Goal: Book appointment/travel/reservation

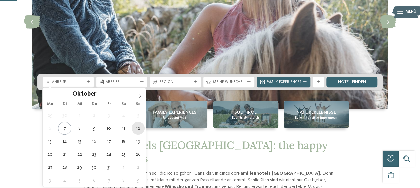
type div "12.10.2025"
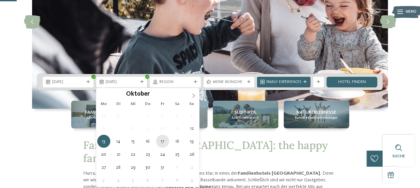
type div "17.10.2025"
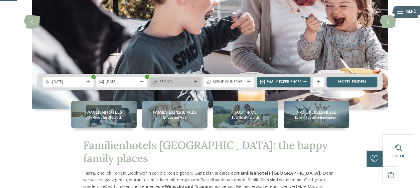
click at [194, 85] on div "Region" at bounding box center [175, 82] width 51 height 11
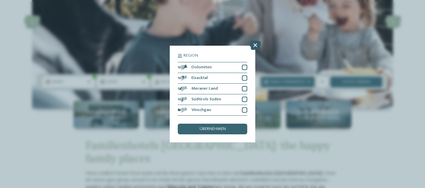
click at [258, 45] on icon at bounding box center [255, 45] width 11 height 9
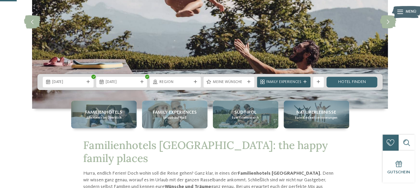
click at [304, 83] on icon at bounding box center [304, 82] width 3 height 3
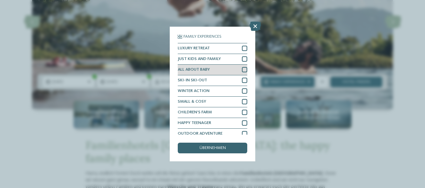
click at [235, 70] on div "ALL ABOUT BABY" at bounding box center [213, 70] width 70 height 11
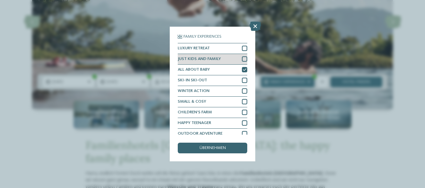
click at [238, 61] on div "JUST KIDS AND FAMILY" at bounding box center [213, 59] width 70 height 11
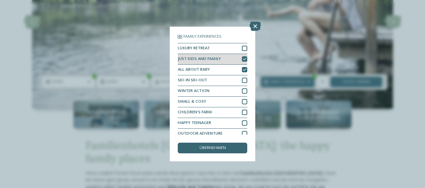
scroll to position [15, 0]
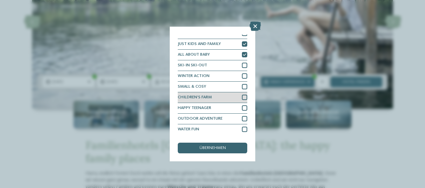
click at [242, 97] on div at bounding box center [244, 97] width 5 height 5
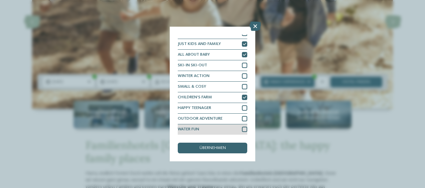
click at [230, 129] on div "WATER FUN" at bounding box center [213, 130] width 70 height 11
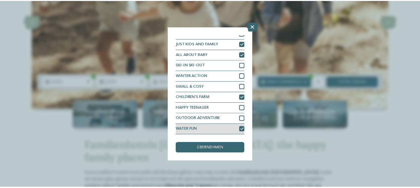
scroll to position [0, 0]
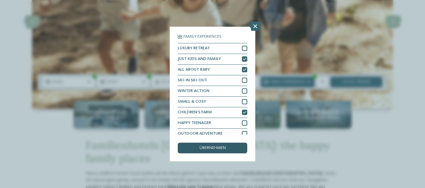
click at [225, 148] on span "übernehmen" at bounding box center [213, 148] width 26 height 4
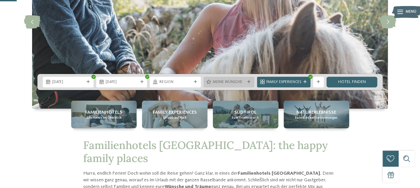
click at [249, 82] on icon at bounding box center [248, 82] width 3 height 3
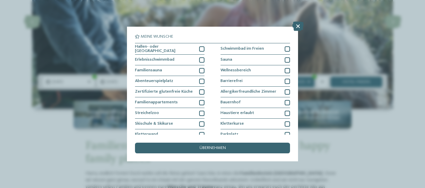
click at [340, 81] on div "Meine Wünsche Hallen- oder Schleusenbad Schwimmbad im Freien" at bounding box center [212, 94] width 425 height 188
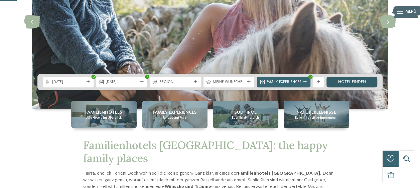
click at [370, 80] on link "Hotel finden" at bounding box center [351, 82] width 51 height 11
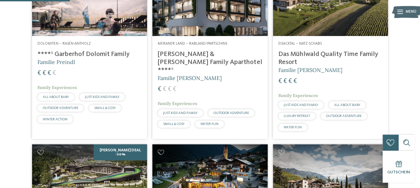
scroll to position [206, 0]
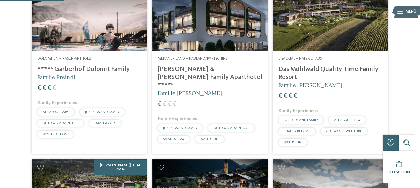
click at [368, 79] on h4 "Das Mühlwald Quality Time Family Resort" at bounding box center [330, 73] width 104 height 16
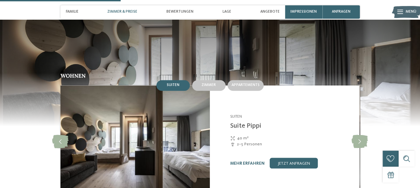
scroll to position [522, 0]
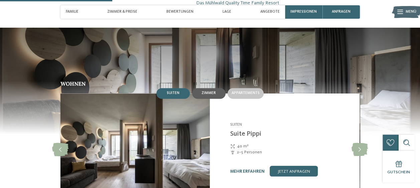
click at [211, 91] on span "Zimmer" at bounding box center [209, 93] width 14 height 4
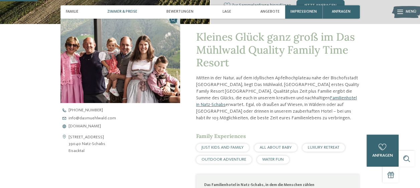
click at [127, 11] on span "Zimmer & Preise" at bounding box center [122, 12] width 30 height 4
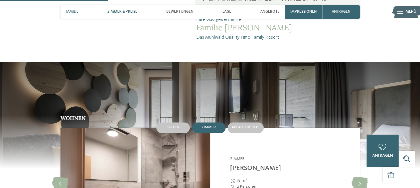
scroll to position [502, 0]
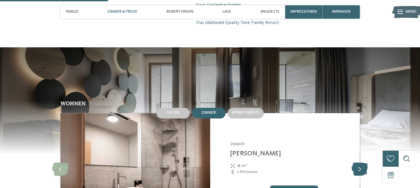
click at [362, 163] on icon at bounding box center [360, 169] width 16 height 13
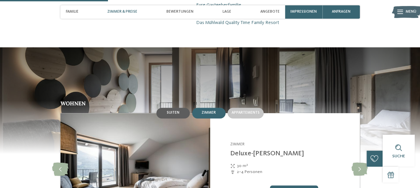
click at [177, 111] on div "Suiten" at bounding box center [173, 113] width 13 height 5
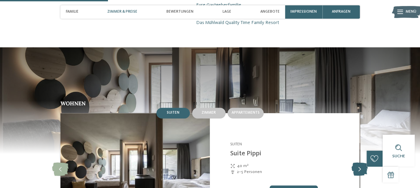
click at [362, 163] on icon at bounding box center [360, 169] width 16 height 13
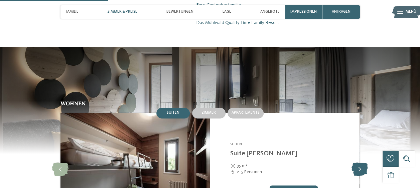
click at [358, 163] on icon at bounding box center [360, 169] width 16 height 13
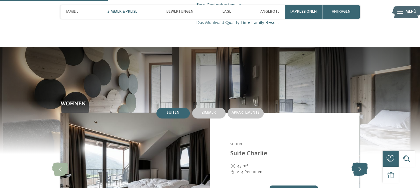
click at [356, 163] on icon at bounding box center [360, 169] width 16 height 13
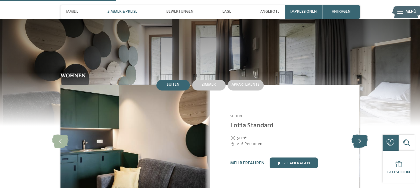
scroll to position [540, 0]
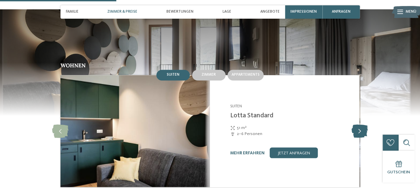
click at [360, 125] on icon at bounding box center [360, 131] width 16 height 13
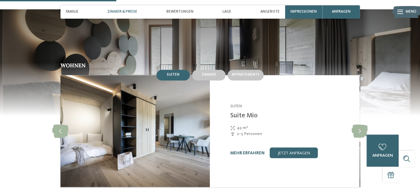
click at [244, 151] on link "mehr erfahren" at bounding box center [247, 153] width 34 height 4
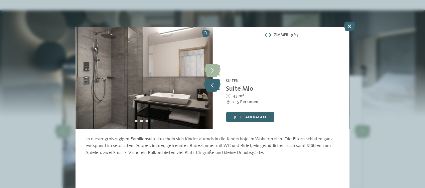
click at [214, 87] on icon at bounding box center [212, 85] width 16 height 13
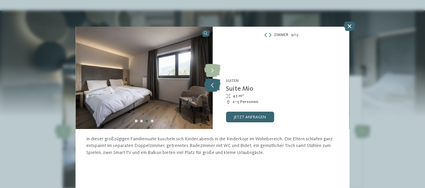
click at [215, 85] on icon at bounding box center [212, 85] width 16 height 13
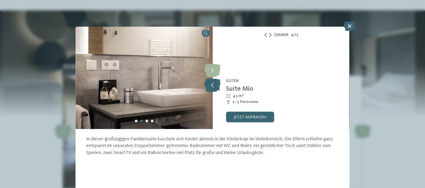
click at [213, 86] on icon at bounding box center [212, 85] width 16 height 13
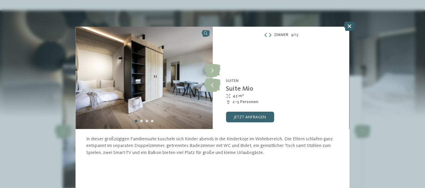
click at [350, 29] on icon at bounding box center [349, 26] width 11 height 9
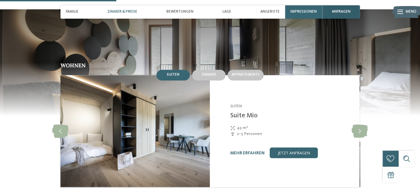
click at [348, 13] on span "anfragen" at bounding box center [341, 12] width 19 height 4
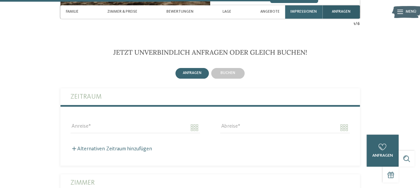
scroll to position [1309, 0]
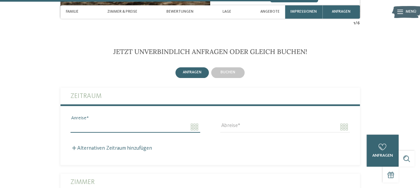
click at [171, 122] on input "Anreise" at bounding box center [136, 127] width 130 height 11
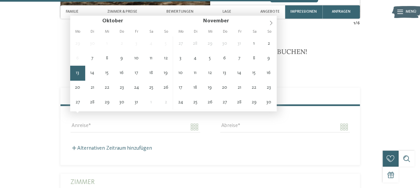
type input "**********"
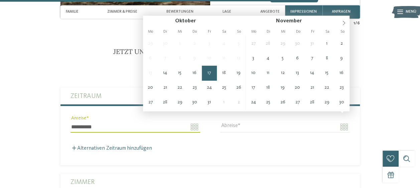
type input "**********"
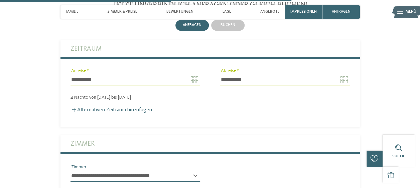
scroll to position [1361, 0]
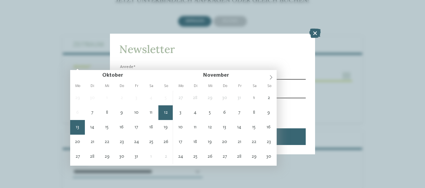
type input "**********"
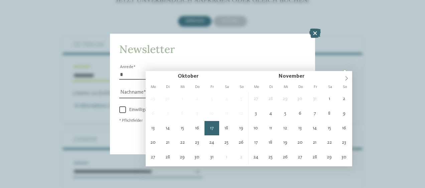
type input "**********"
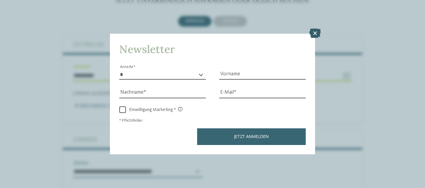
click at [316, 34] on icon at bounding box center [314, 33] width 11 height 9
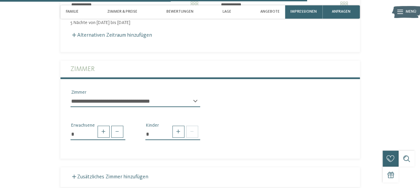
scroll to position [1436, 0]
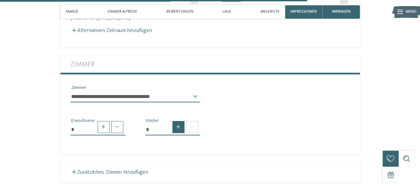
click at [179, 121] on span at bounding box center [178, 127] width 12 height 12
type input "*"
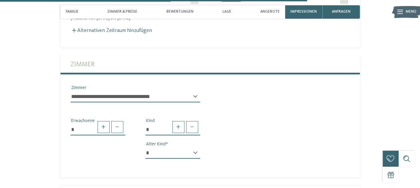
click at [194, 148] on select "* * * * * * * * * * * ** ** ** ** ** ** ** **" at bounding box center [172, 153] width 55 height 11
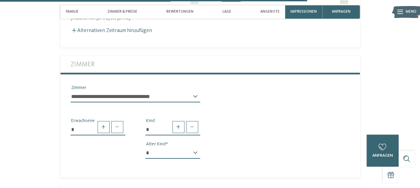
select select "*"
click at [145, 148] on select "* * * * * * * * * * * ** ** ** ** ** ** ** **" at bounding box center [172, 153] width 55 height 11
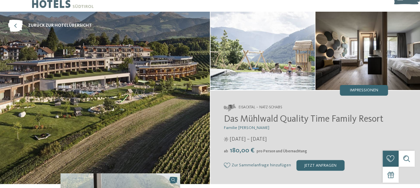
scroll to position [0, 0]
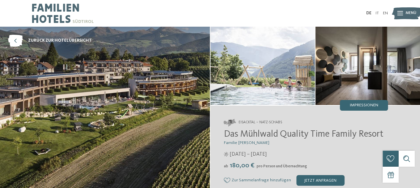
click at [133, 115] on img at bounding box center [105, 113] width 210 height 173
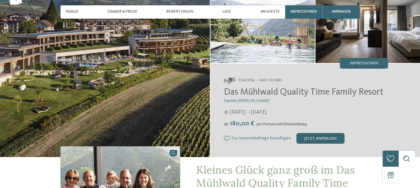
scroll to position [43, 0]
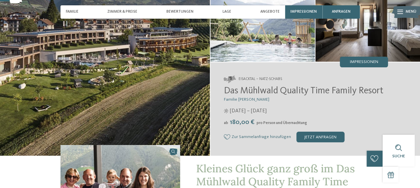
click at [177, 86] on img at bounding box center [105, 69] width 210 height 173
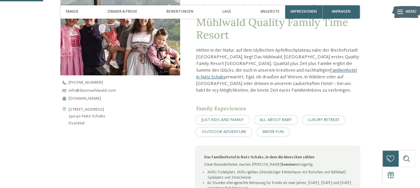
scroll to position [205, 0]
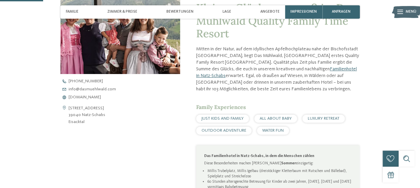
click at [140, 114] on div "Schlossergasse 40 39040 Natz-Schabs Eisacktal" at bounding box center [120, 115] width 120 height 20
copy address "Schlossergasse 40 39040 Natz-Schabs"
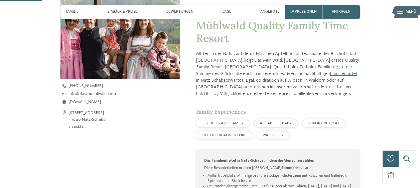
scroll to position [199, 0]
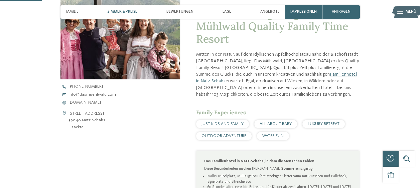
click at [133, 17] on div "Zimmer & Preise" at bounding box center [122, 11] width 35 height 13
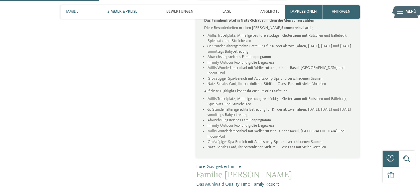
scroll to position [502, 0]
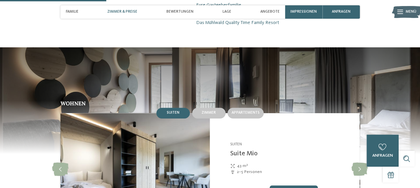
click at [135, 156] on img at bounding box center [135, 169] width 150 height 112
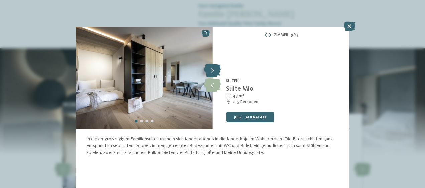
click at [215, 69] on icon at bounding box center [212, 70] width 16 height 13
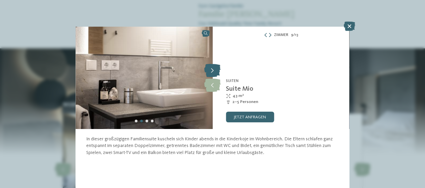
click at [217, 72] on icon at bounding box center [212, 70] width 16 height 13
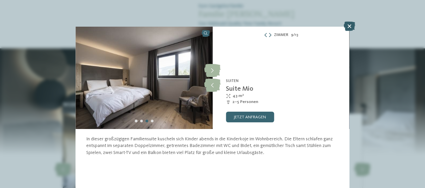
click at [354, 31] on div at bounding box center [349, 27] width 11 height 10
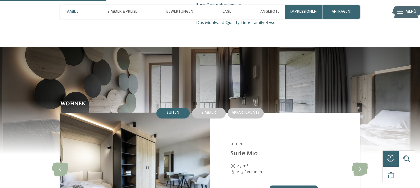
click at [73, 11] on span "Familie" at bounding box center [72, 12] width 13 height 4
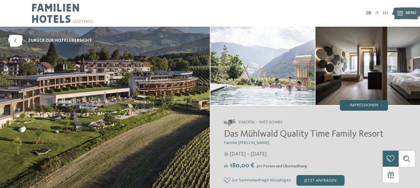
click at [361, 106] on span "Impressionen" at bounding box center [364, 106] width 28 height 4
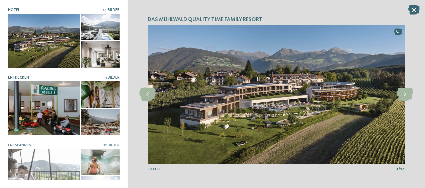
click at [45, 111] on div at bounding box center [44, 109] width 72 height 54
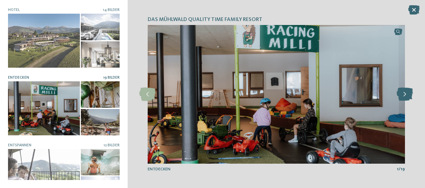
click at [404, 97] on icon at bounding box center [405, 94] width 16 height 13
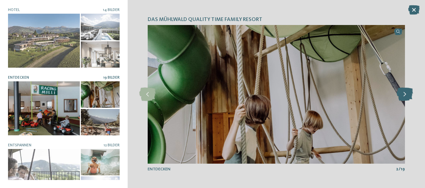
click at [405, 94] on icon at bounding box center [405, 94] width 16 height 13
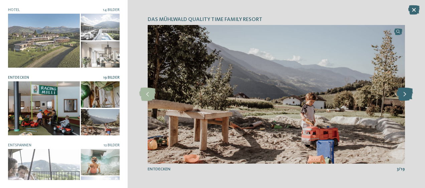
click at [403, 94] on icon at bounding box center [405, 94] width 16 height 13
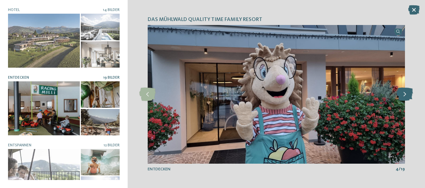
click at [405, 94] on icon at bounding box center [405, 94] width 16 height 13
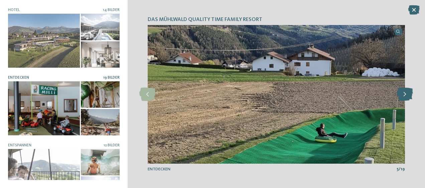
click at [404, 98] on icon at bounding box center [405, 94] width 16 height 13
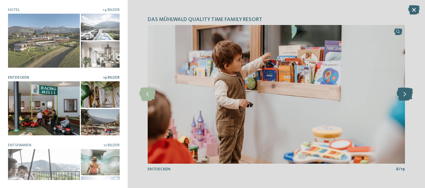
click at [404, 94] on icon at bounding box center [405, 94] width 16 height 13
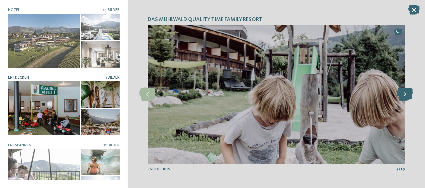
click at [405, 97] on icon at bounding box center [405, 94] width 16 height 13
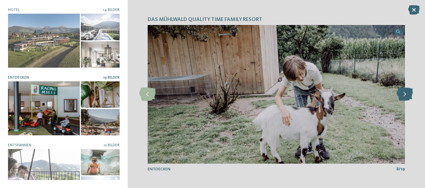
click at [404, 96] on icon at bounding box center [405, 94] width 16 height 13
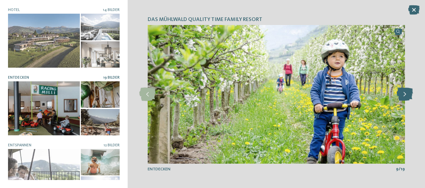
click at [406, 96] on icon at bounding box center [405, 94] width 16 height 13
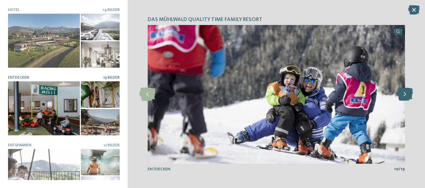
click at [403, 94] on icon at bounding box center [405, 94] width 16 height 13
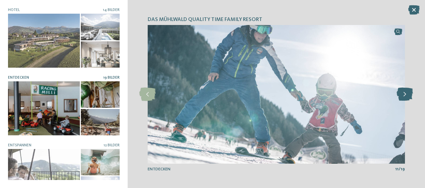
click at [405, 95] on icon at bounding box center [405, 94] width 16 height 13
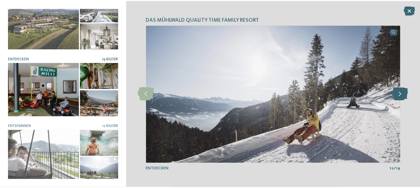
scroll to position [69, 0]
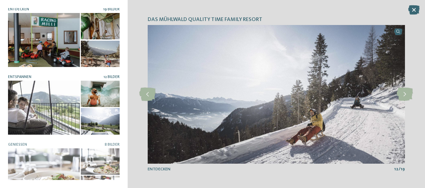
click at [62, 107] on div at bounding box center [44, 108] width 72 height 54
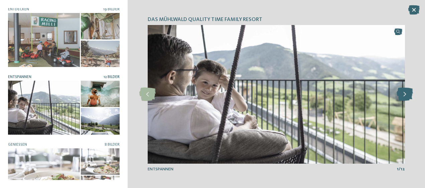
click at [404, 94] on icon at bounding box center [405, 94] width 16 height 13
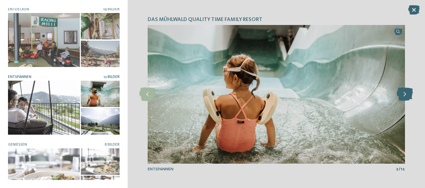
click at [406, 95] on icon at bounding box center [405, 94] width 16 height 13
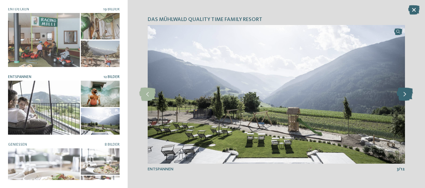
click at [409, 92] on icon at bounding box center [405, 94] width 16 height 13
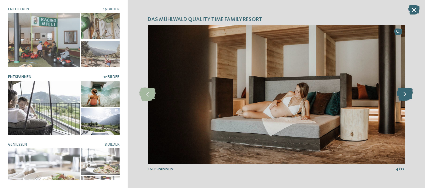
click at [404, 95] on icon at bounding box center [405, 94] width 16 height 13
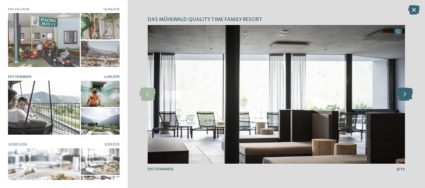
click at [405, 94] on icon at bounding box center [405, 94] width 16 height 13
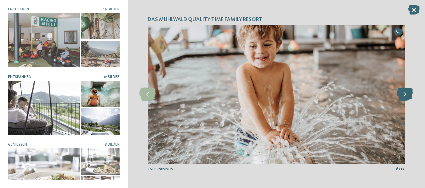
click at [403, 94] on icon at bounding box center [405, 94] width 16 height 13
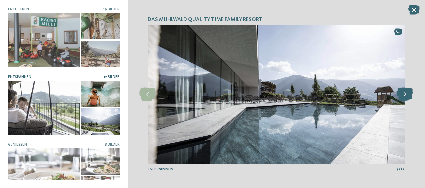
click at [398, 92] on icon at bounding box center [405, 94] width 16 height 13
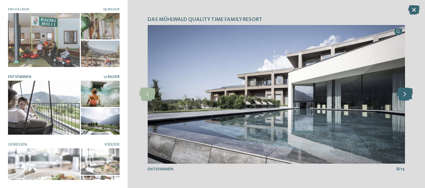
click at [404, 92] on icon at bounding box center [405, 94] width 16 height 13
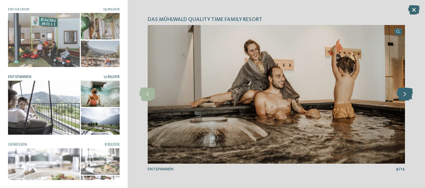
click at [403, 97] on icon at bounding box center [405, 94] width 16 height 13
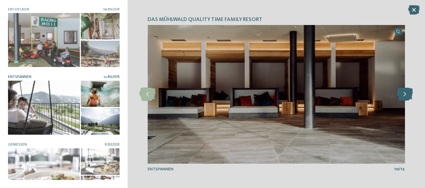
click at [404, 92] on icon at bounding box center [405, 94] width 16 height 13
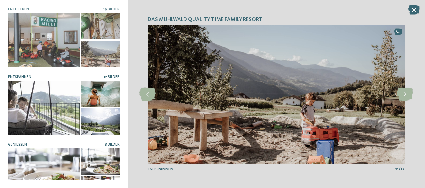
click at [61, 167] on div at bounding box center [44, 176] width 72 height 54
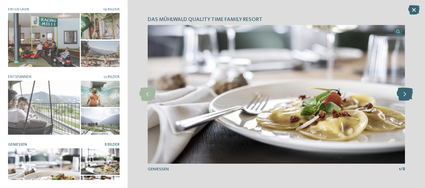
click at [407, 92] on icon at bounding box center [405, 94] width 16 height 13
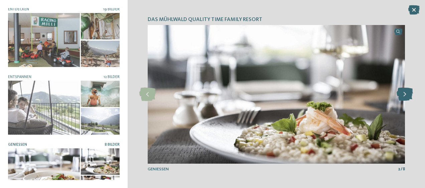
click at [401, 95] on icon at bounding box center [405, 94] width 16 height 13
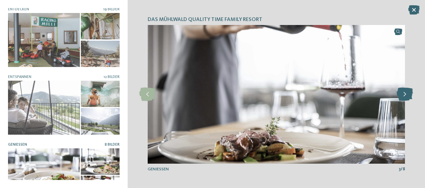
click at [402, 96] on icon at bounding box center [405, 94] width 16 height 13
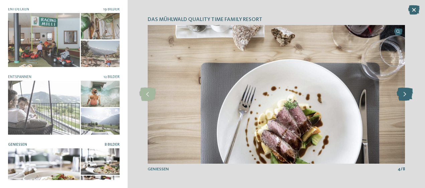
click at [404, 92] on icon at bounding box center [405, 94] width 16 height 13
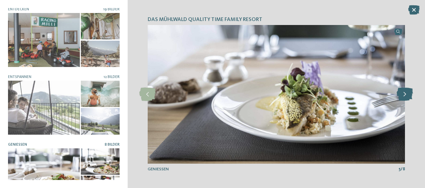
click at [402, 93] on icon at bounding box center [405, 94] width 16 height 13
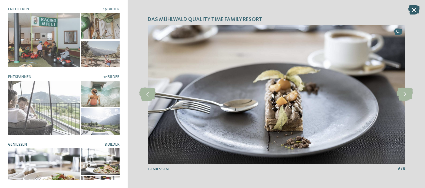
click at [416, 12] on icon at bounding box center [413, 9] width 11 height 9
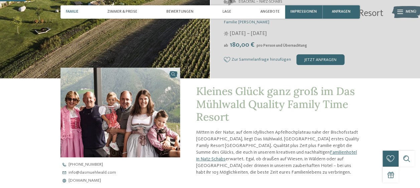
click at [301, 138] on p "Mitten in der Natur, auf dem idyllischen Apfelhochplateau nahe der Bischofsstad…" at bounding box center [278, 152] width 164 height 47
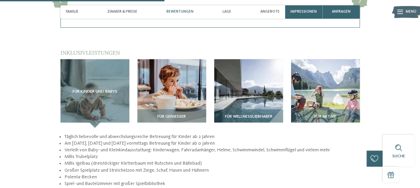
scroll to position [785, 0]
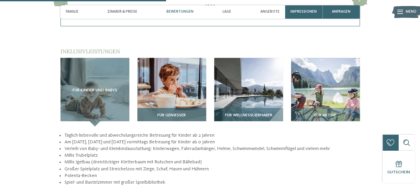
click at [178, 82] on img at bounding box center [171, 92] width 69 height 69
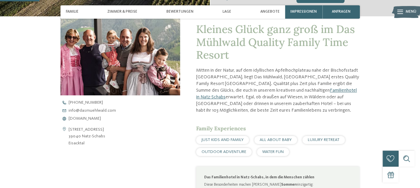
scroll to position [182, 0]
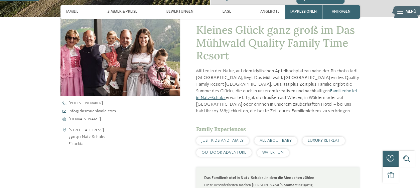
click at [401, 11] on icon at bounding box center [400, 12] width 6 height 4
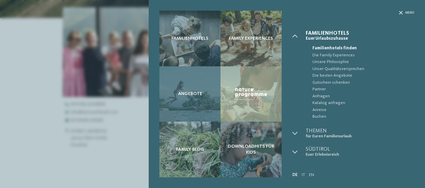
click at [197, 90] on div "Angebote" at bounding box center [189, 95] width 61 height 56
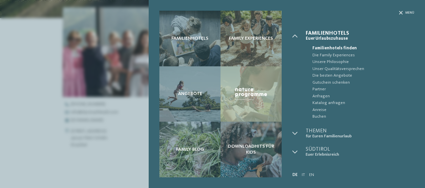
click at [76, 81] on div "Familienhotels Family Experiences Angebote" at bounding box center [212, 94] width 425 height 188
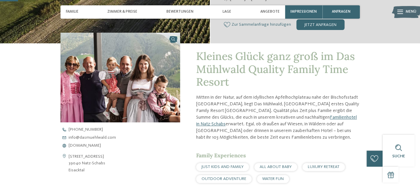
scroll to position [0, 0]
